Goal: Obtain resource: Obtain resource

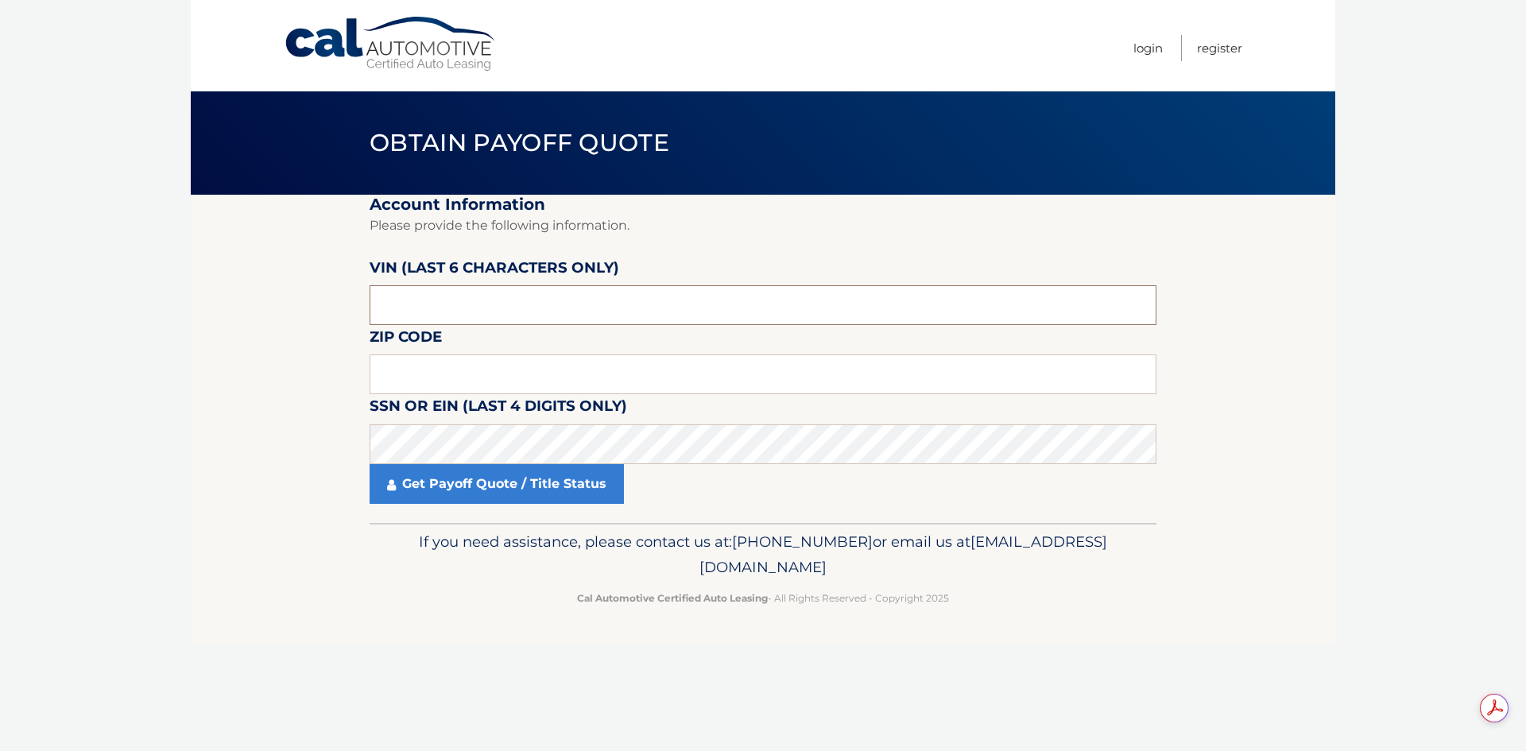
click at [425, 296] on input "text" at bounding box center [763, 305] width 787 height 40
type input "175211"
type input "01053"
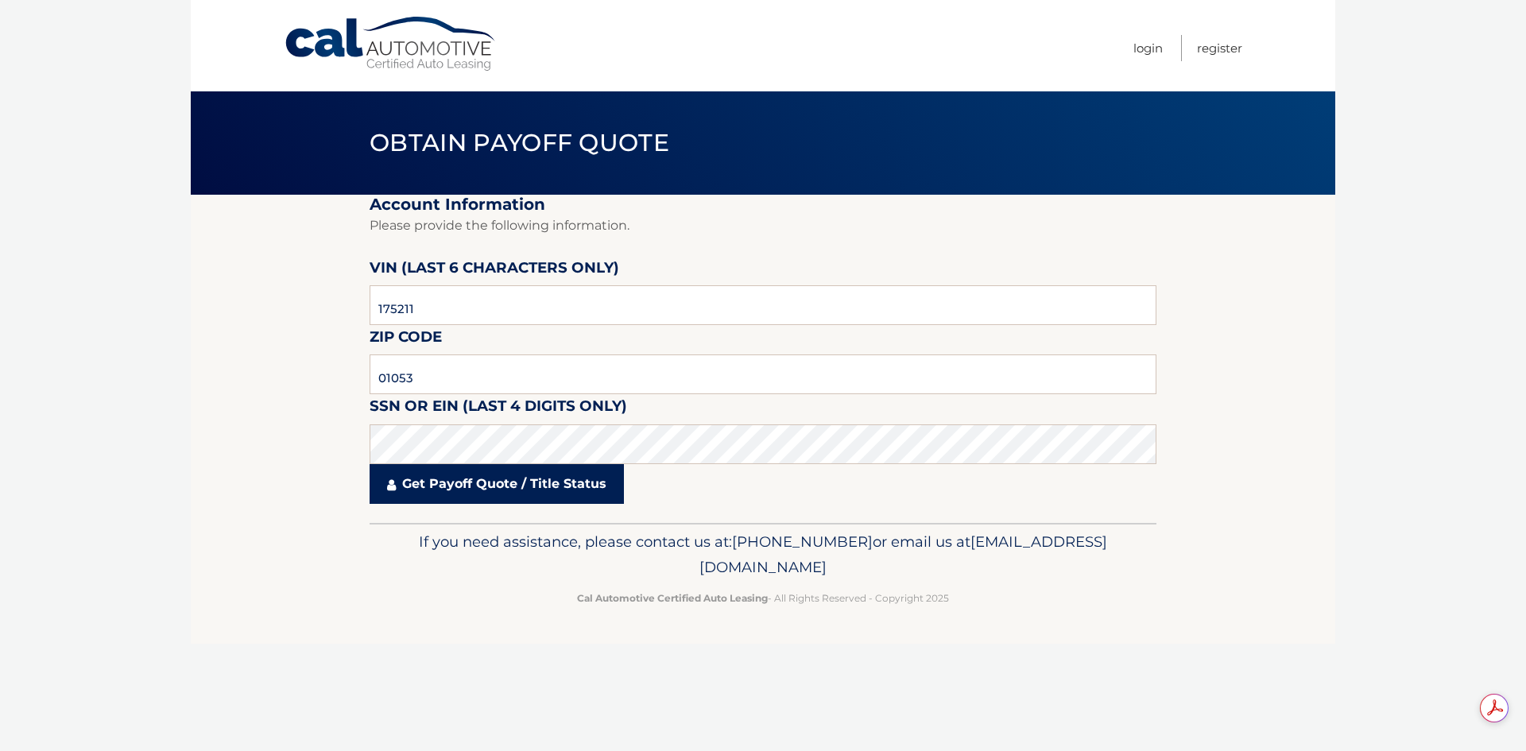
click at [485, 482] on link "Get Payoff Quote / Title Status" at bounding box center [497, 484] width 254 height 40
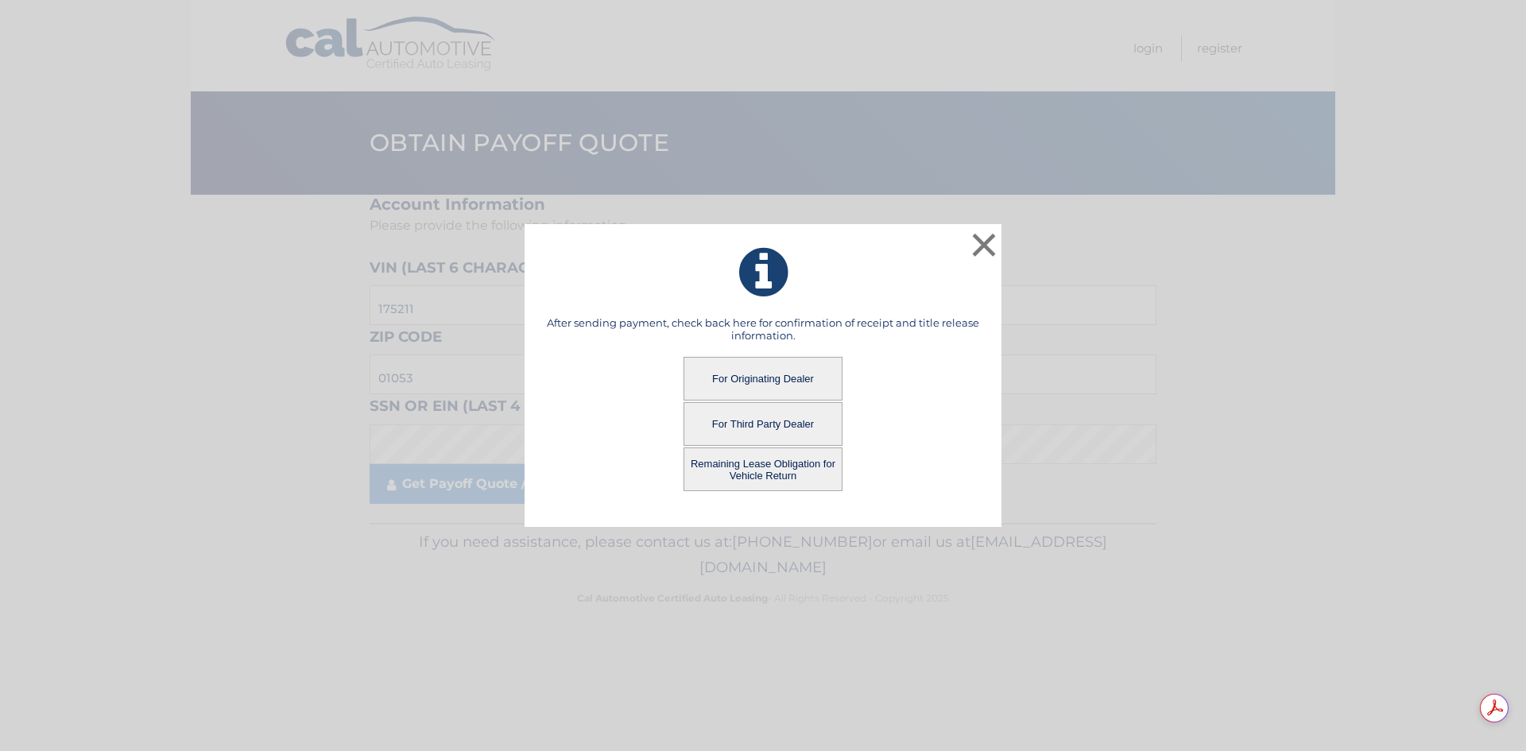
click at [740, 424] on button "For Third Party Dealer" at bounding box center [763, 424] width 159 height 44
click at [772, 427] on button "For Third Party Dealer" at bounding box center [763, 424] width 159 height 44
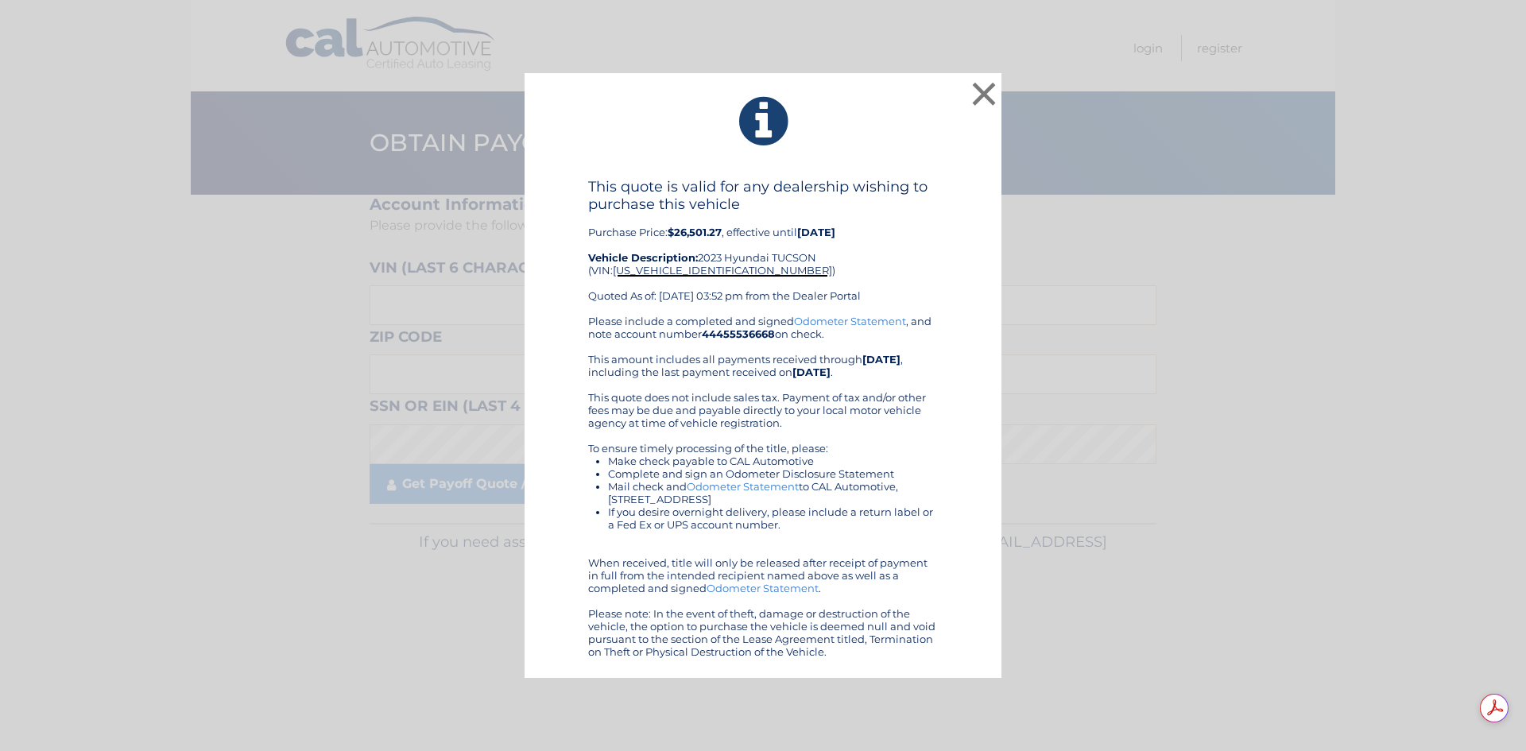
click at [754, 589] on link "Odometer Statement" at bounding box center [763, 588] width 112 height 13
click at [711, 270] on span "5NMJBCAE2PH175211" at bounding box center [722, 270] width 219 height 13
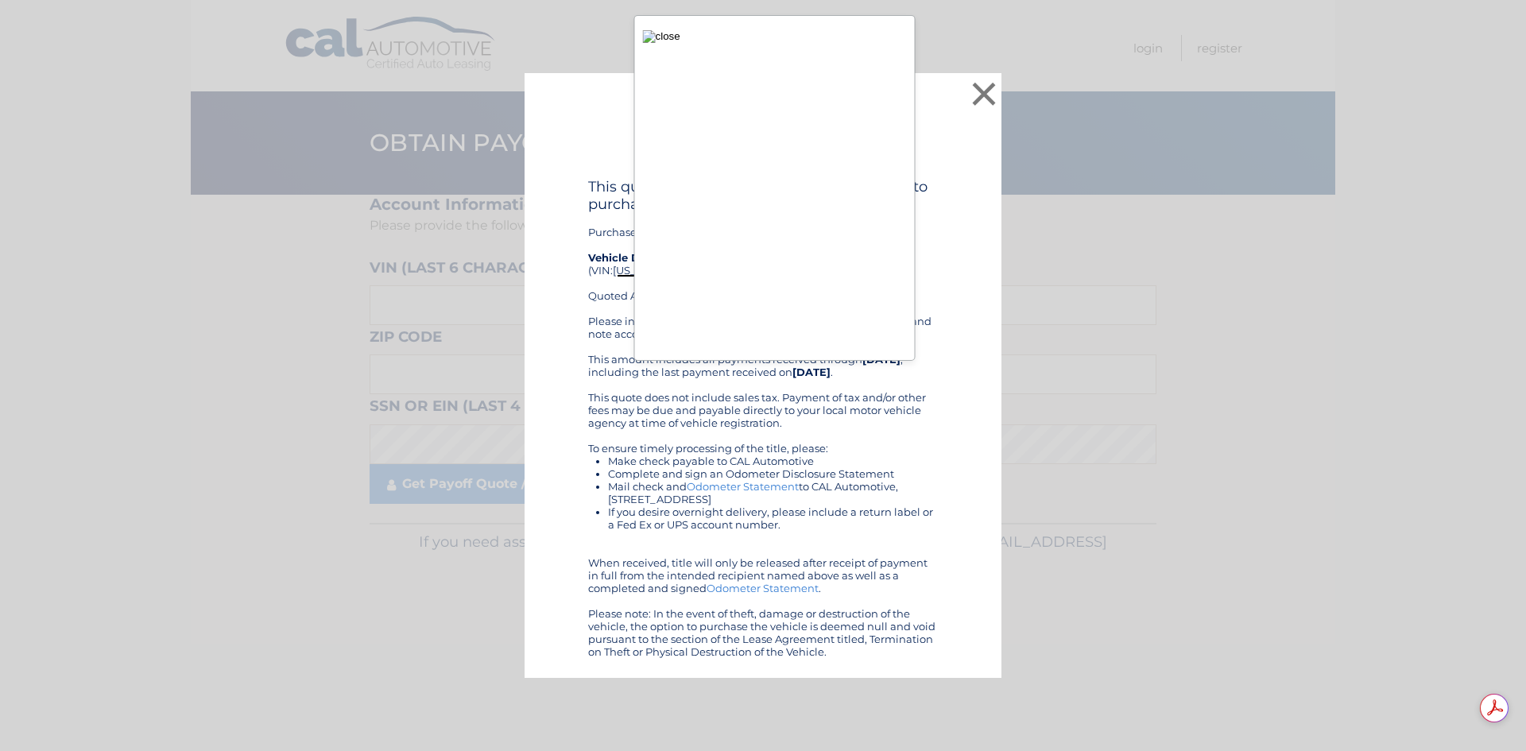
click at [653, 43] on img "button" at bounding box center [661, 36] width 37 height 13
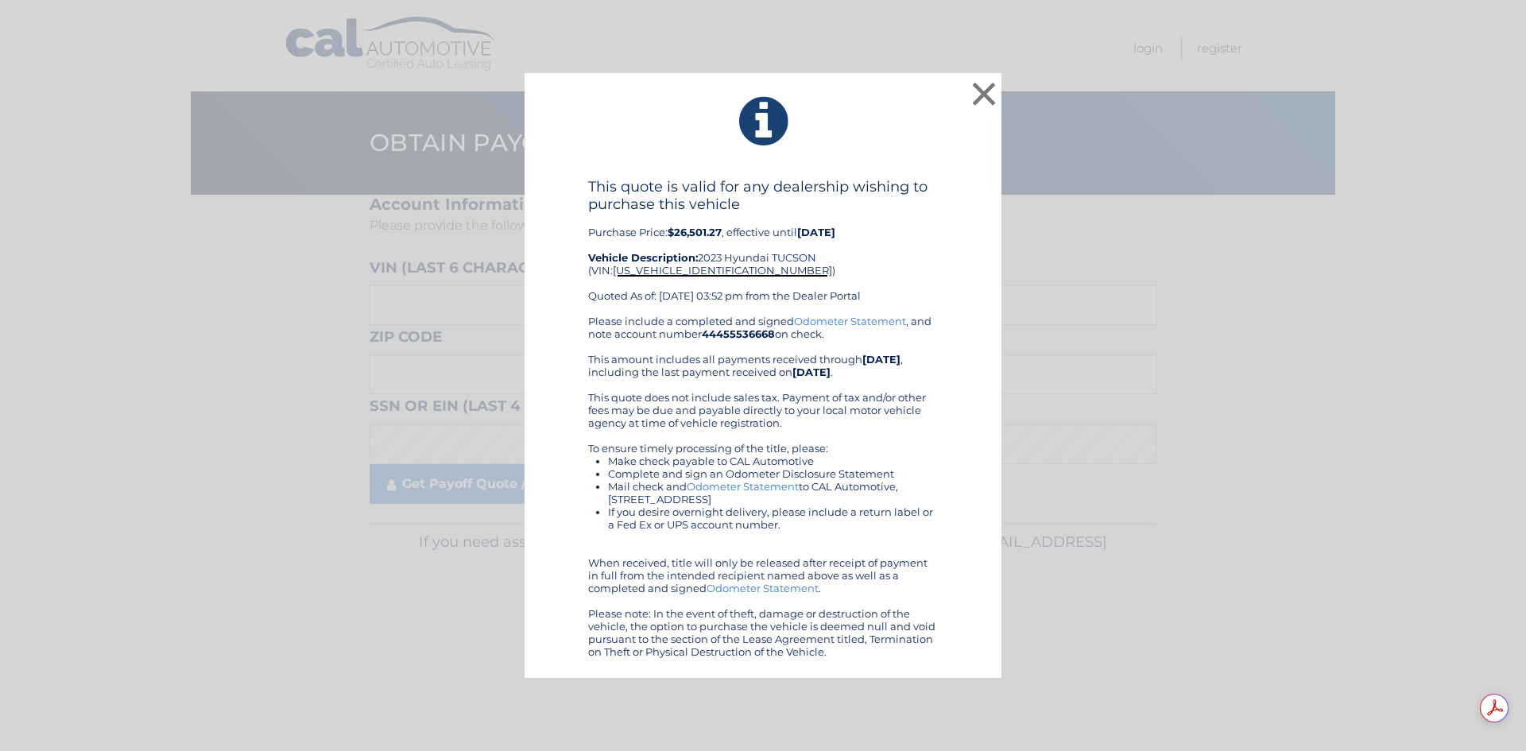
drag, startPoint x: 683, startPoint y: 618, endPoint x: 877, endPoint y: 649, distance: 197.3
click at [877, 649] on div "Please include a completed and signed Odometer Statement , and note account num…" at bounding box center [763, 486] width 350 height 343
click at [871, 654] on div "Please include a completed and signed Odometer Statement , and note account num…" at bounding box center [763, 486] width 350 height 343
click at [978, 91] on button "×" at bounding box center [984, 94] width 32 height 32
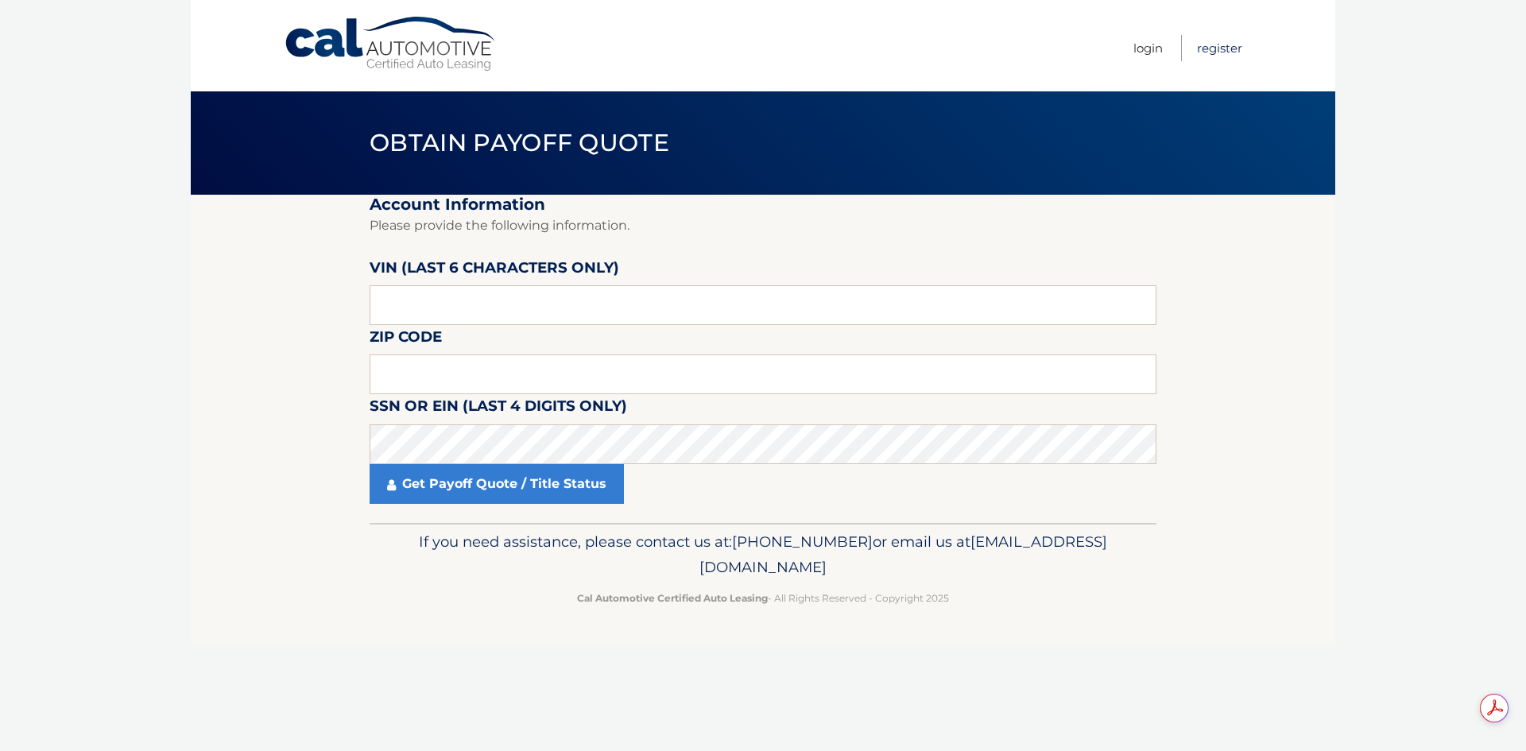
click at [1225, 44] on link "Register" at bounding box center [1219, 48] width 45 height 26
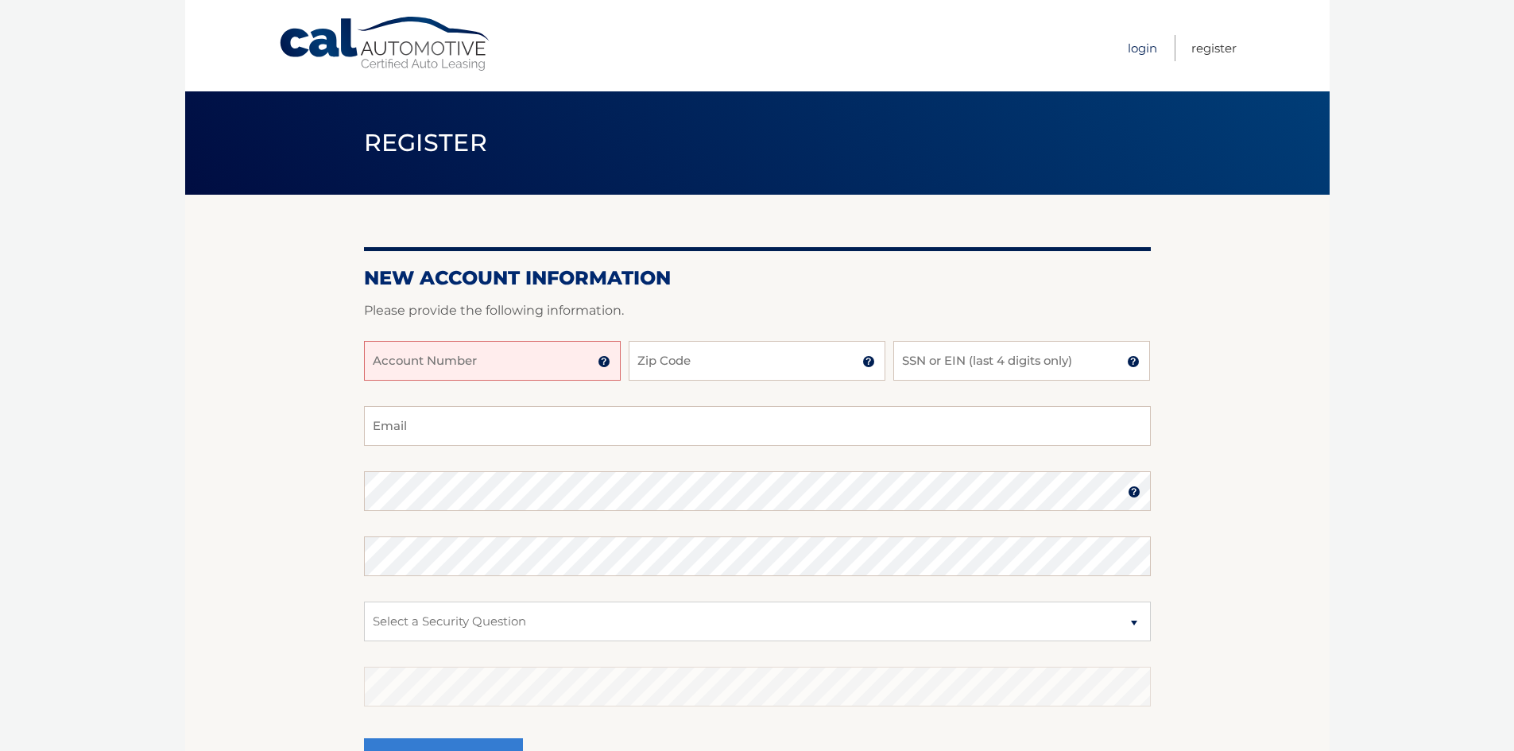
click at [1134, 42] on link "Login" at bounding box center [1142, 48] width 29 height 26
click at [1128, 51] on link "Login" at bounding box center [1142, 48] width 29 height 26
